Goal: Information Seeking & Learning: Learn about a topic

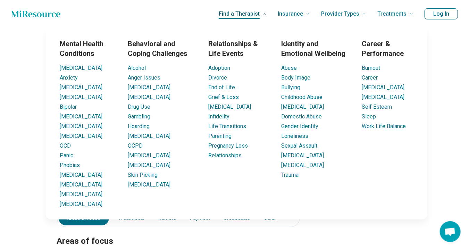
click at [267, 11] on link "Find a Therapist" at bounding box center [243, 14] width 48 height 28
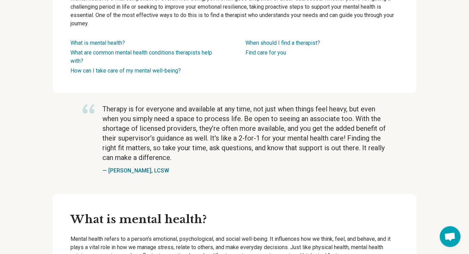
scroll to position [199, 0]
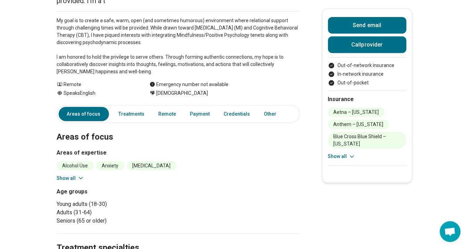
scroll to position [104, 0]
click at [128, 113] on link "Treatments" at bounding box center [132, 114] width 34 height 14
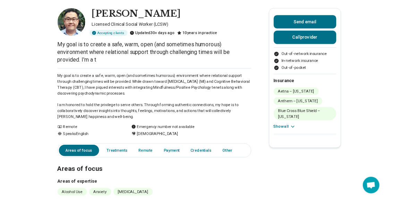
scroll to position [0, 0]
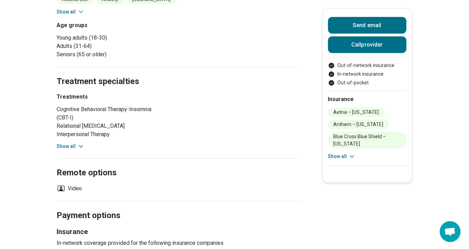
scroll to position [264, 0]
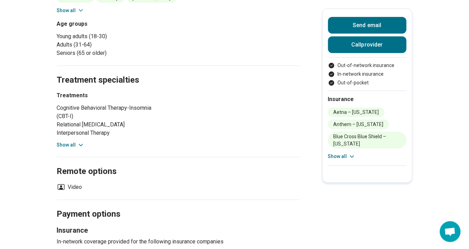
click at [67, 143] on button "Show all" at bounding box center [70, 144] width 27 height 7
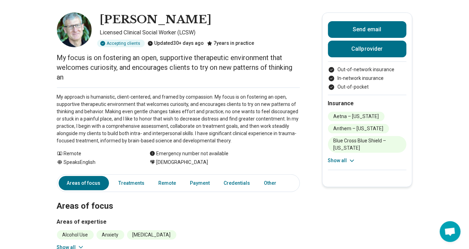
scroll to position [27, 0]
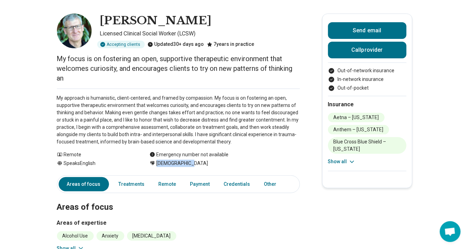
drag, startPoint x: 160, startPoint y: 162, endPoint x: 192, endPoint y: 162, distance: 31.9
click at [192, 162] on div "[DEMOGRAPHIC_DATA]" at bounding box center [225, 163] width 150 height 7
click at [247, 129] on p "My approach is humanistic, client-centered, and framed by compassion. My focus …" at bounding box center [178, 119] width 243 height 51
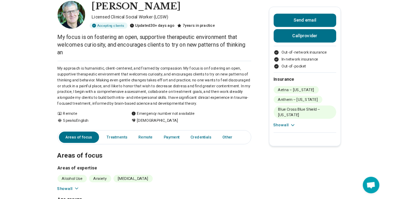
scroll to position [0, 0]
